Goal: Task Accomplishment & Management: Use online tool/utility

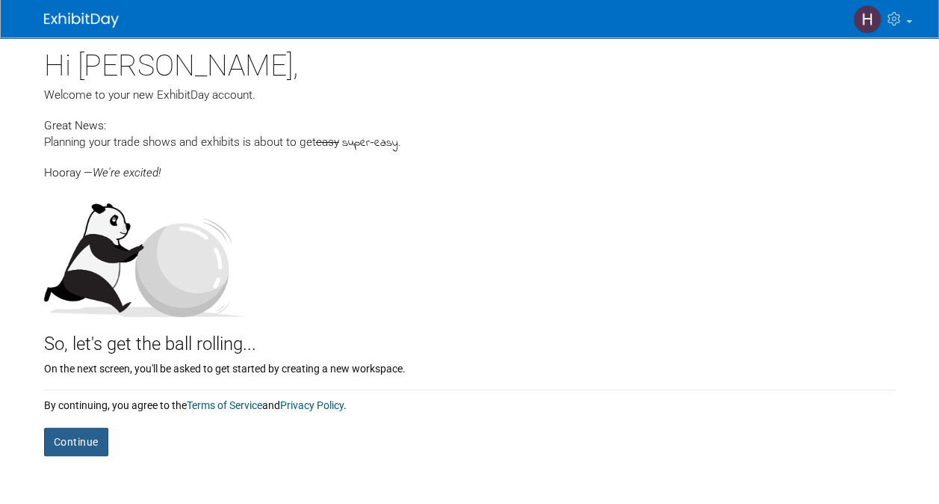
click at [73, 435] on button "Continue" at bounding box center [76, 441] width 64 height 28
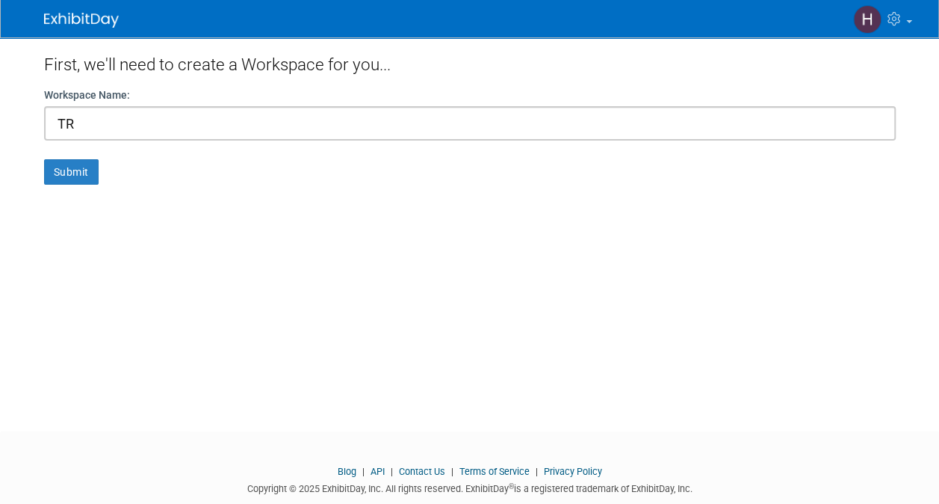
type input "T"
type input "JCP&L Outreach"
